Goal: Information Seeking & Learning: Learn about a topic

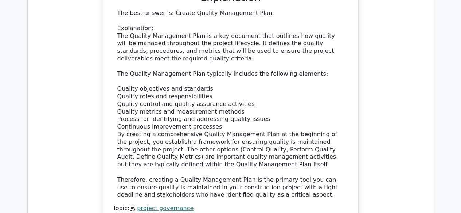
scroll to position [7022, 0]
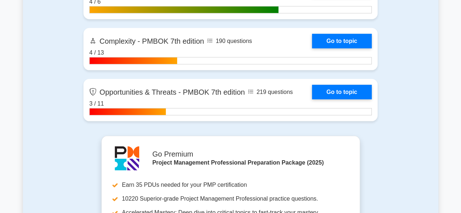
scroll to position [2441, 0]
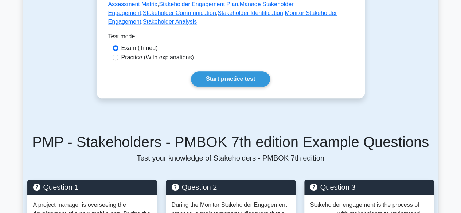
scroll to position [401, 0]
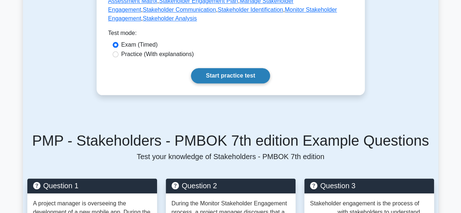
click at [242, 69] on link "Start practice test" at bounding box center [230, 75] width 79 height 15
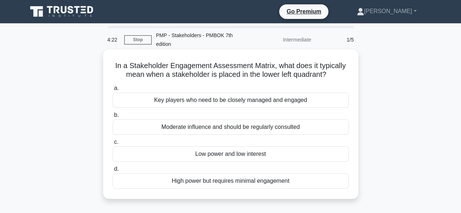
click at [300, 150] on div "Low power and low interest" at bounding box center [231, 153] width 236 height 15
click at [113, 145] on input "c. Low power and low interest" at bounding box center [113, 142] width 0 height 5
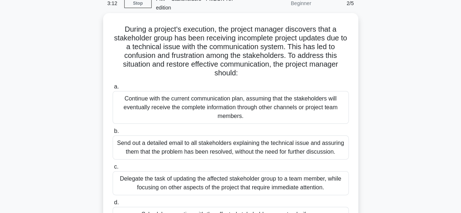
scroll to position [73, 0]
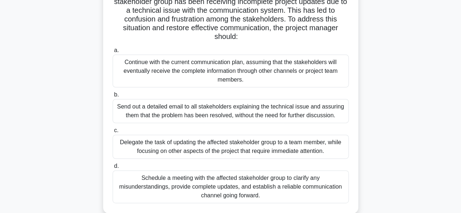
click at [323, 190] on div "Schedule a meeting with the affected stakeholder group to clarify any misunders…" at bounding box center [231, 187] width 236 height 33
click at [113, 169] on input "d. Schedule a meeting with the affected stakeholder group to clarify any misund…" at bounding box center [113, 166] width 0 height 5
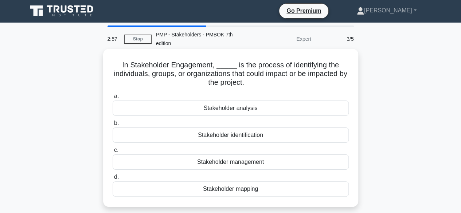
scroll to position [0, 0]
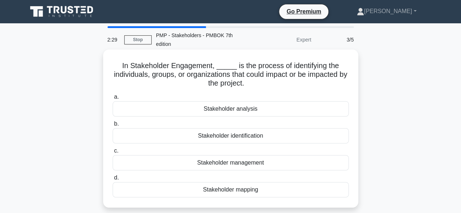
click at [248, 113] on div "Stakeholder analysis" at bounding box center [231, 108] width 236 height 15
click at [113, 99] on input "a. Stakeholder analysis" at bounding box center [113, 97] width 0 height 5
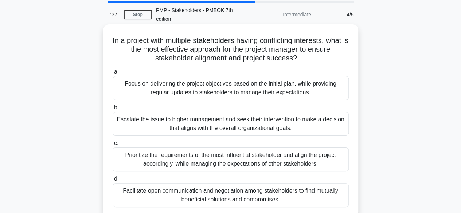
scroll to position [36, 0]
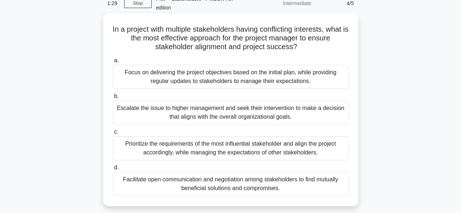
click at [317, 185] on div "Facilitate open communication and negotiation among stakeholders to find mutual…" at bounding box center [231, 184] width 236 height 24
click at [113, 170] on input "d. Facilitate open communication and negotiation among stakeholders to find mut…" at bounding box center [113, 167] width 0 height 5
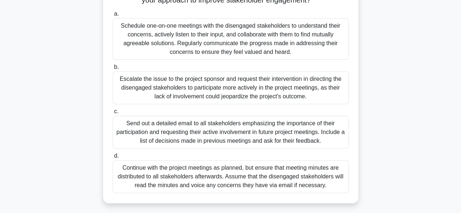
scroll to position [73, 0]
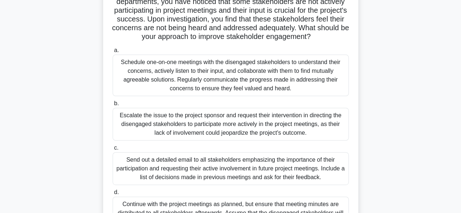
click at [263, 79] on div "Schedule one-on-one meetings with the disengaged stakeholders to understand the…" at bounding box center [231, 76] width 236 height 42
click at [113, 53] on input "a. Schedule one-on-one meetings with the disengaged stakeholders to understand …" at bounding box center [113, 50] width 0 height 5
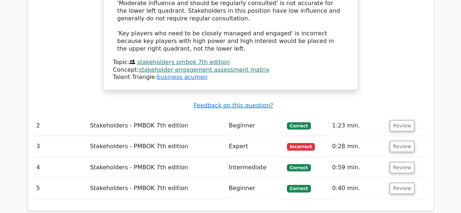
scroll to position [947, 0]
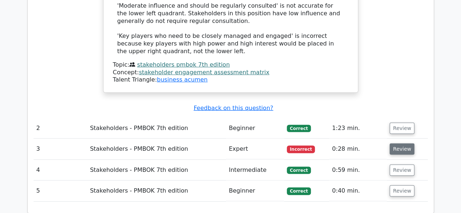
click at [402, 144] on button "Review" at bounding box center [402, 149] width 25 height 11
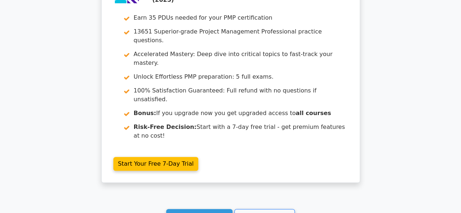
scroll to position [1568, 0]
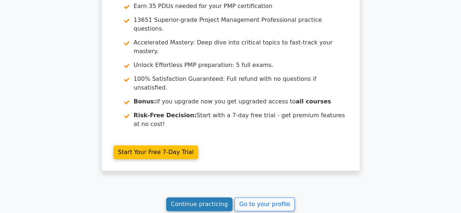
click at [189, 197] on link "Continue practicing" at bounding box center [199, 204] width 67 height 14
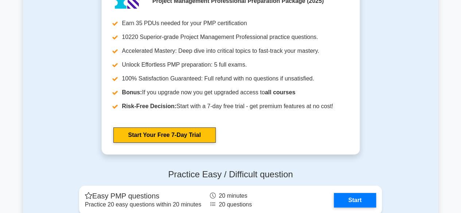
scroll to position [2362, 0]
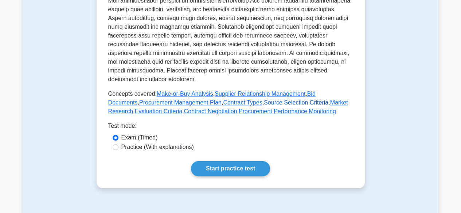
scroll to position [291, 0]
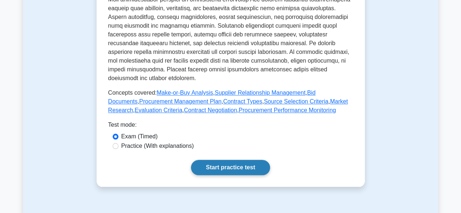
click at [219, 175] on link "Start practice test" at bounding box center [230, 167] width 79 height 15
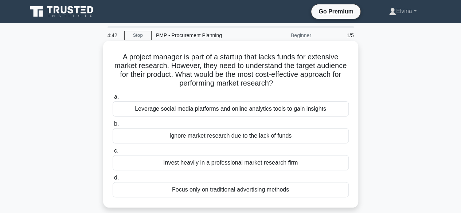
scroll to position [36, 0]
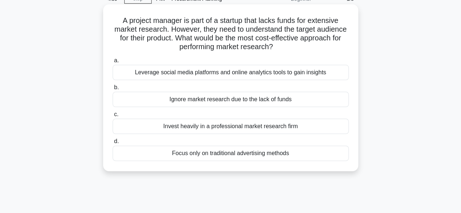
click at [313, 73] on div "Leverage social media platforms and online analytics tools to gain insights" at bounding box center [231, 72] width 236 height 15
click at [113, 63] on input "a. Leverage social media platforms and online analytics tools to gain insights" at bounding box center [113, 60] width 0 height 5
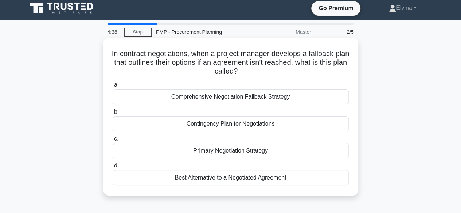
scroll to position [0, 0]
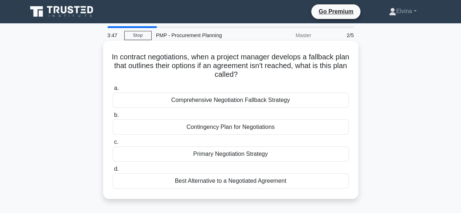
click at [253, 130] on div "Contingency Plan for Negotiations" at bounding box center [231, 127] width 236 height 15
click at [113, 118] on input "b. Contingency Plan for Negotiations" at bounding box center [113, 115] width 0 height 5
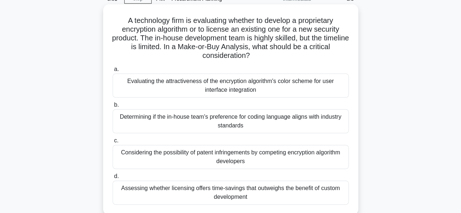
scroll to position [73, 0]
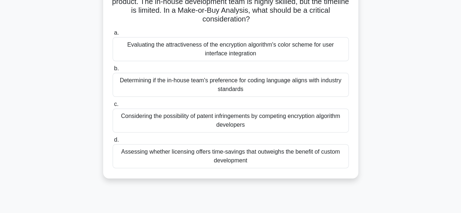
click at [278, 155] on div "Assessing whether licensing offers time-savings that outweighs the benefit of c…" at bounding box center [231, 156] width 236 height 24
click at [113, 142] on input "d. Assessing whether licensing offers time-savings that outweighs the benefit o…" at bounding box center [113, 140] width 0 height 5
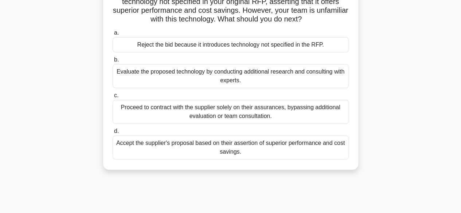
click at [267, 113] on div "Proceed to contract with the supplier solely on their assurances, bypassing add…" at bounding box center [231, 112] width 236 height 24
click at [113, 98] on input "c. Proceed to contract with the supplier solely on their assurances, bypassing …" at bounding box center [113, 95] width 0 height 5
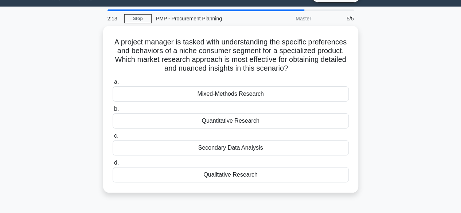
scroll to position [0, 0]
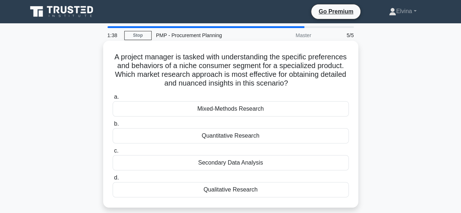
click at [267, 109] on div "Mixed-Methods Research" at bounding box center [231, 108] width 236 height 15
click at [113, 99] on input "a. Mixed-Methods Research" at bounding box center [113, 97] width 0 height 5
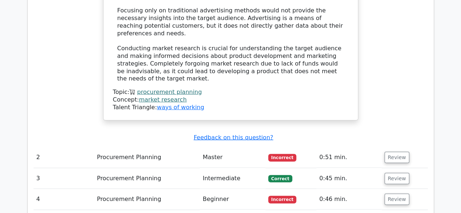
scroll to position [874, 0]
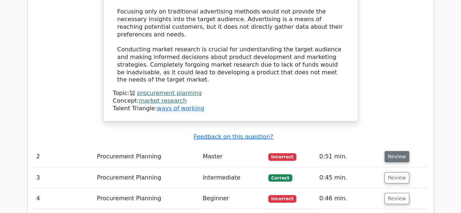
click at [394, 151] on button "Review" at bounding box center [396, 156] width 25 height 11
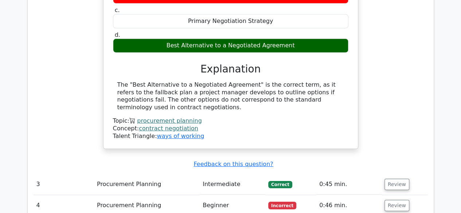
scroll to position [1130, 0]
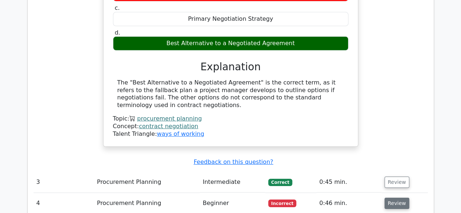
click at [395, 198] on button "Review" at bounding box center [396, 203] width 25 height 11
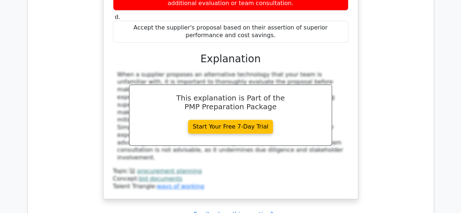
scroll to position [1567, 0]
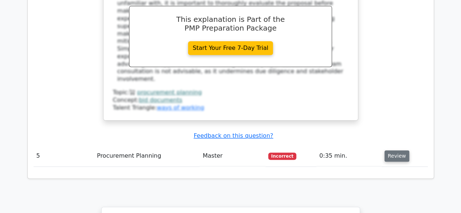
click at [387, 150] on button "Review" at bounding box center [396, 155] width 25 height 11
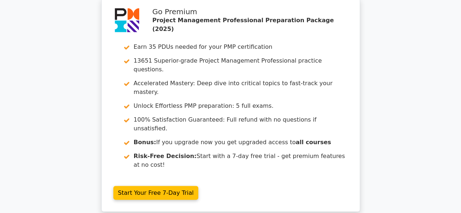
scroll to position [2121, 0]
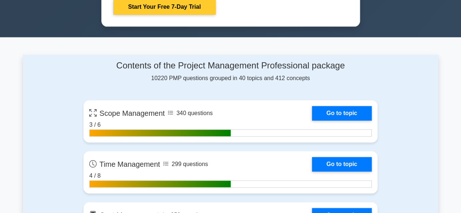
scroll to position [474, 0]
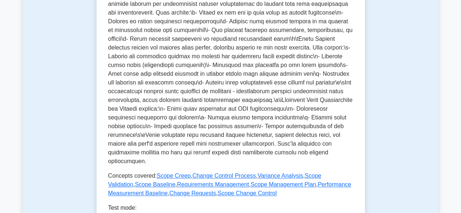
scroll to position [219, 0]
